Goal: Transaction & Acquisition: Purchase product/service

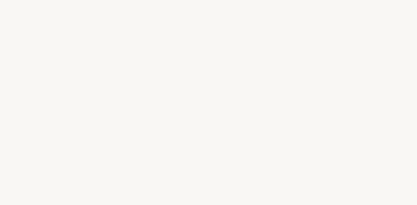
select select "FR"
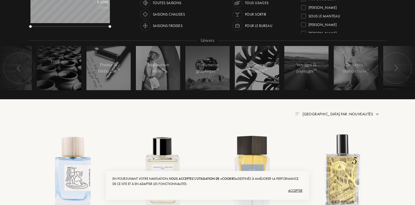
scroll to position [104, 0]
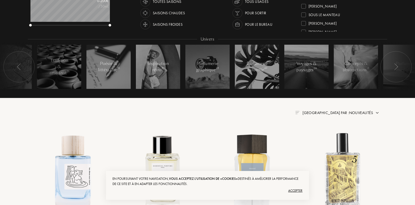
click at [296, 190] on div "Accepter" at bounding box center [207, 191] width 190 height 8
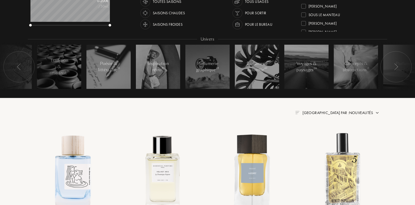
click at [377, 112] on img at bounding box center [377, 113] width 4 height 4
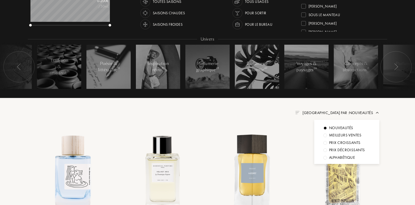
click at [377, 112] on img at bounding box center [377, 113] width 4 height 4
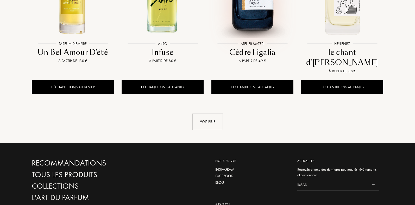
scroll to position [599, 0]
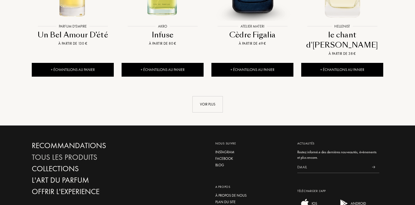
click at [75, 153] on div "Tous les produits" at bounding box center [88, 157] width 112 height 9
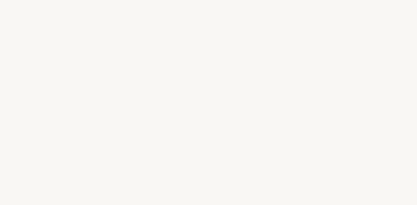
select select "FR"
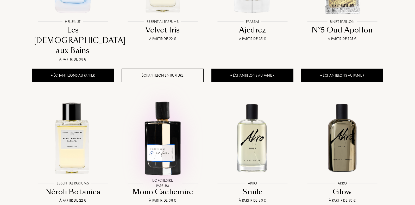
scroll to position [339, 0]
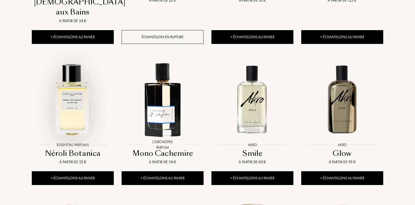
click at [79, 86] on img at bounding box center [72, 99] width 81 height 81
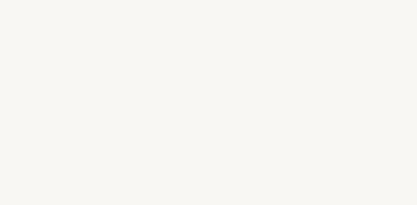
select select "FR"
